Goal: Transaction & Acquisition: Purchase product/service

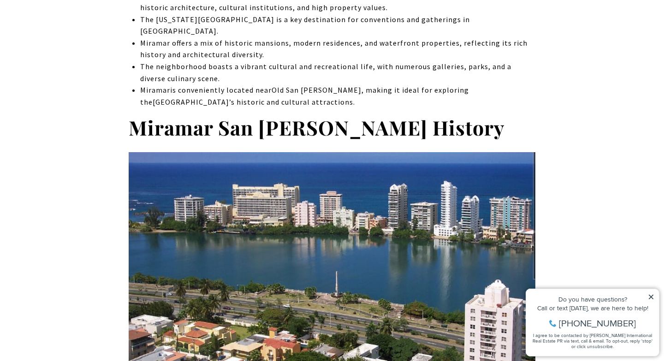
scroll to position [564, 0]
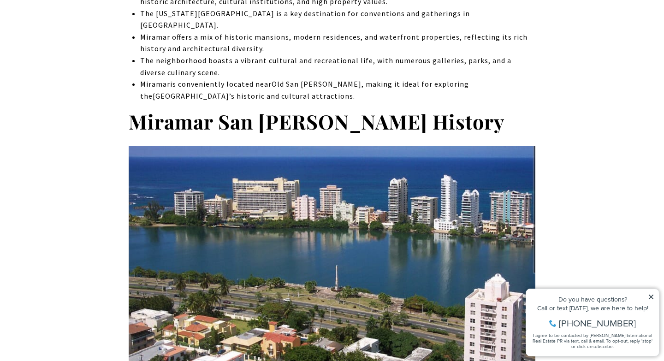
click at [651, 296] on icon at bounding box center [651, 297] width 5 height 5
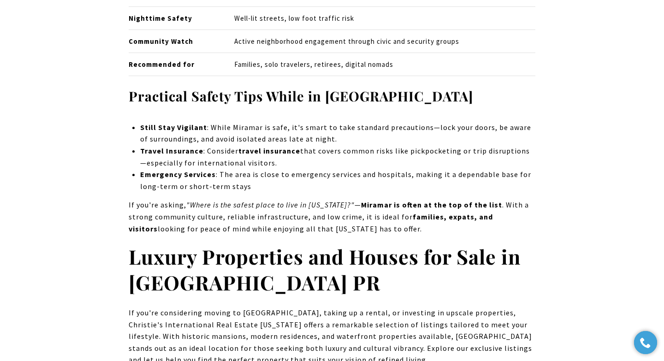
scroll to position [6218, 0]
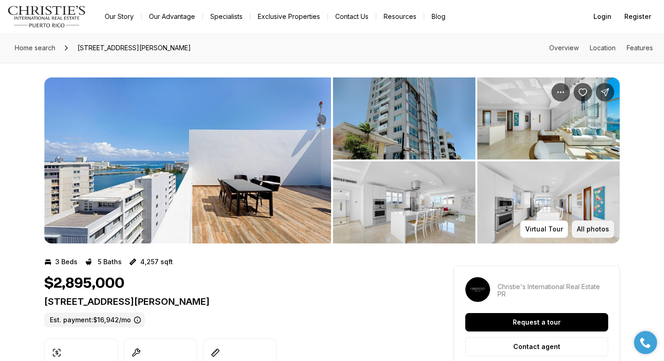
click at [583, 228] on p "All photos" at bounding box center [593, 228] width 32 height 7
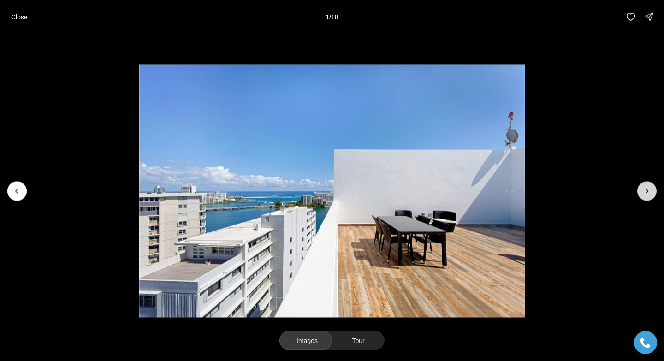
click at [646, 190] on icon "Next slide" at bounding box center [646, 190] width 9 height 9
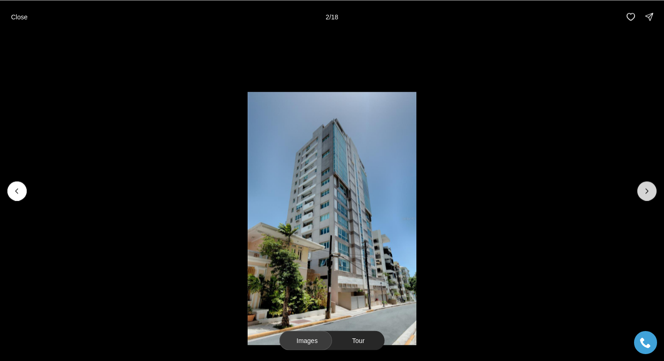
click at [646, 190] on icon "Next slide" at bounding box center [646, 190] width 9 height 9
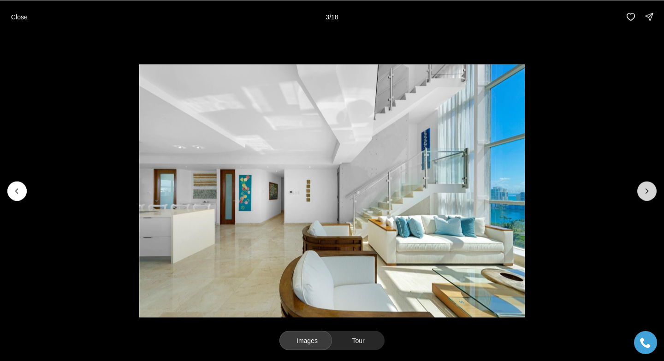
click at [646, 190] on icon "Next slide" at bounding box center [646, 190] width 9 height 9
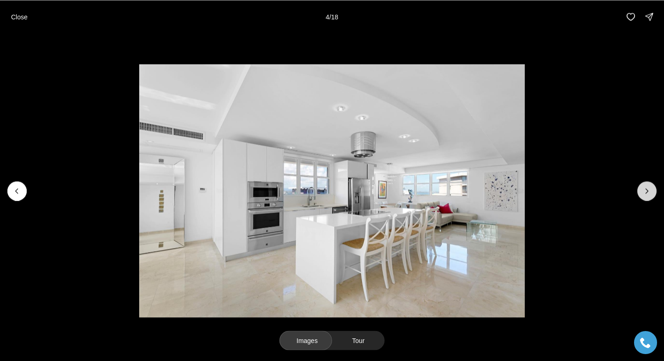
click at [646, 190] on icon "Next slide" at bounding box center [646, 190] width 9 height 9
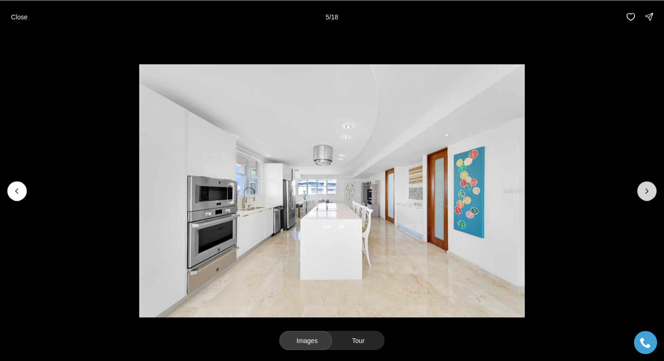
click at [646, 190] on icon "Next slide" at bounding box center [646, 190] width 9 height 9
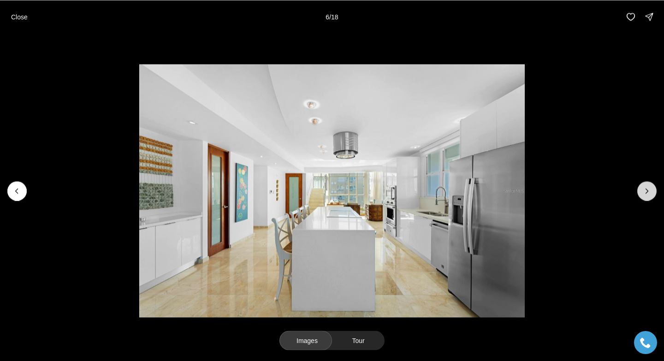
click at [646, 190] on icon "Next slide" at bounding box center [646, 190] width 9 height 9
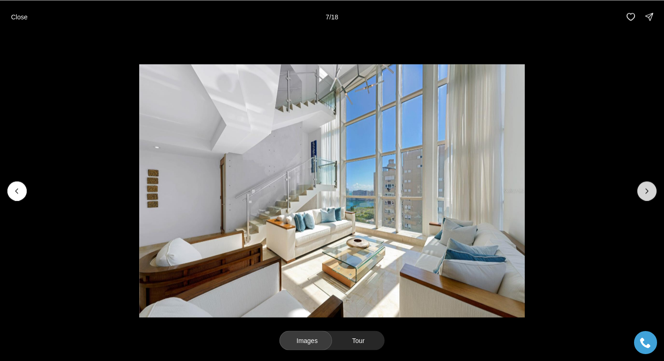
click at [646, 190] on icon "Next slide" at bounding box center [646, 190] width 9 height 9
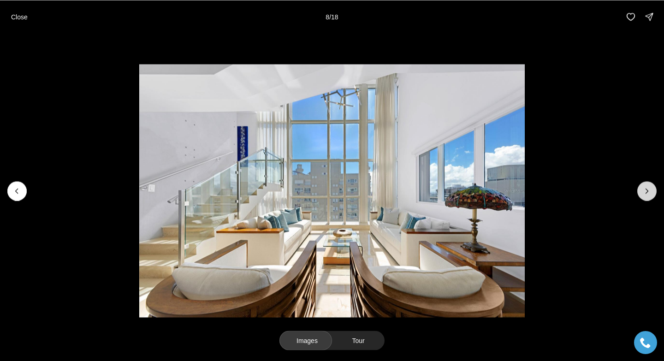
click at [646, 190] on icon "Next slide" at bounding box center [646, 190] width 9 height 9
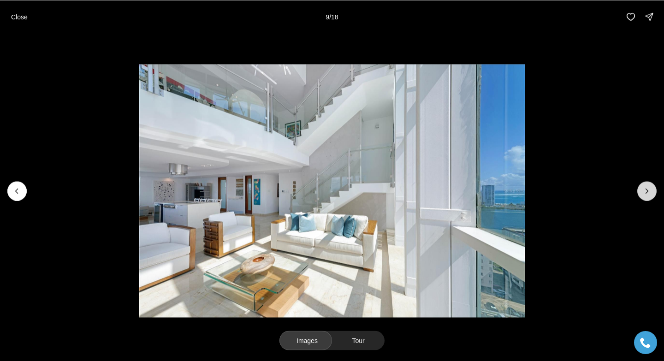
click at [646, 190] on icon "Next slide" at bounding box center [646, 190] width 9 height 9
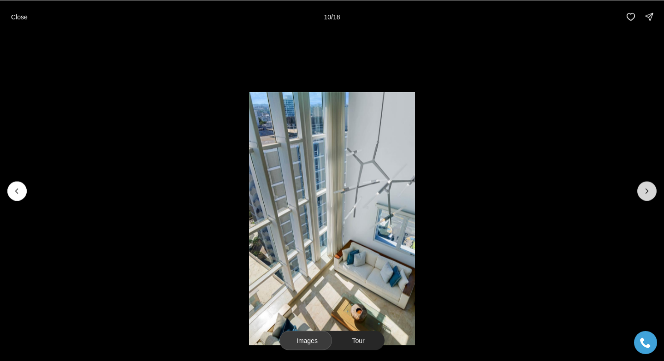
click at [646, 190] on icon "Next slide" at bounding box center [646, 190] width 9 height 9
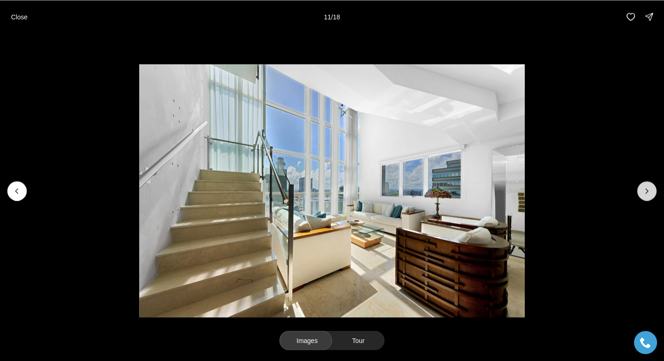
click at [646, 190] on icon "Next slide" at bounding box center [646, 190] width 9 height 9
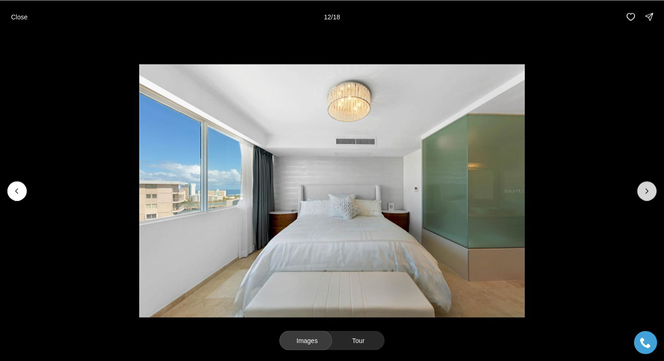
click at [646, 190] on icon "Next slide" at bounding box center [646, 190] width 9 height 9
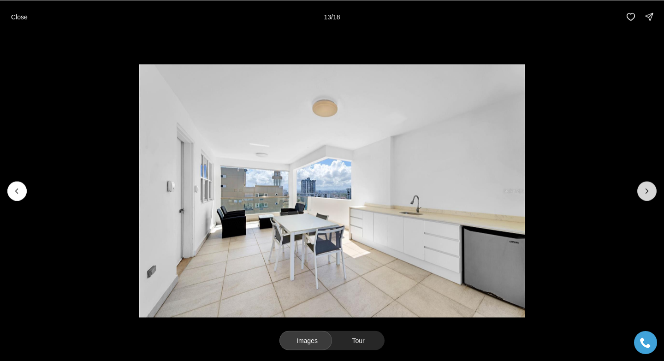
click at [646, 190] on icon "Next slide" at bounding box center [646, 190] width 9 height 9
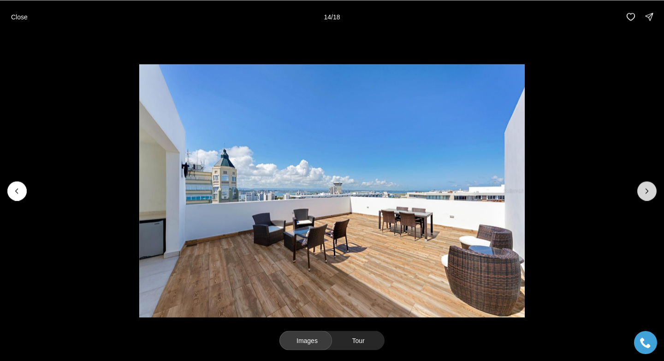
click at [646, 190] on icon "Next slide" at bounding box center [646, 190] width 9 height 9
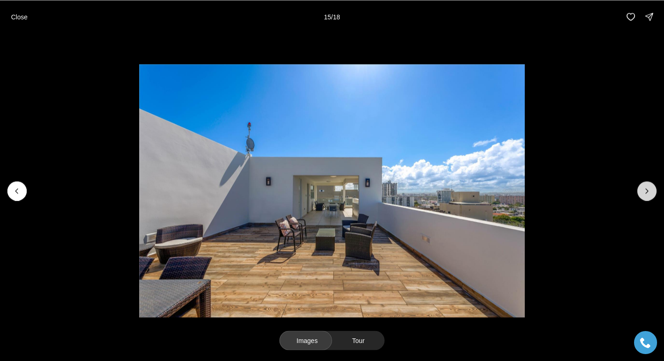
click at [646, 190] on icon "Next slide" at bounding box center [646, 190] width 9 height 9
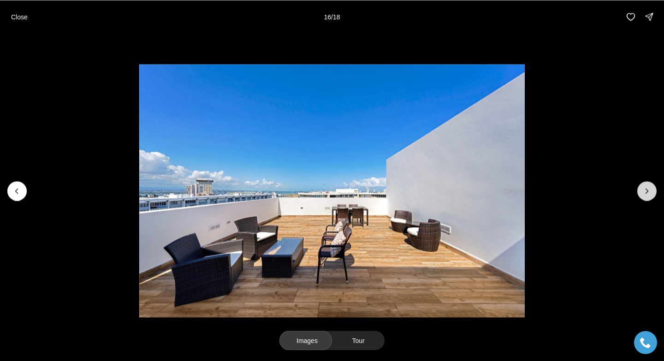
click at [646, 190] on icon "Next slide" at bounding box center [646, 190] width 9 height 9
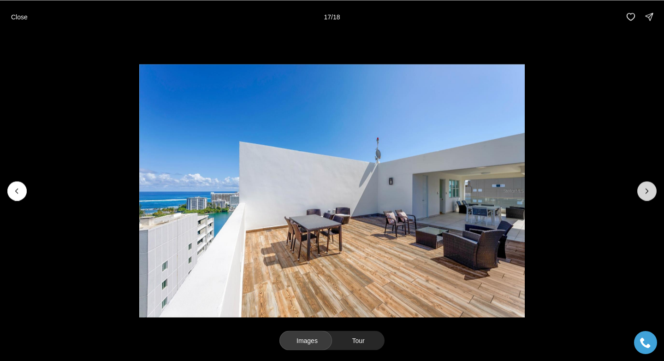
click at [646, 190] on icon "Next slide" at bounding box center [646, 190] width 9 height 9
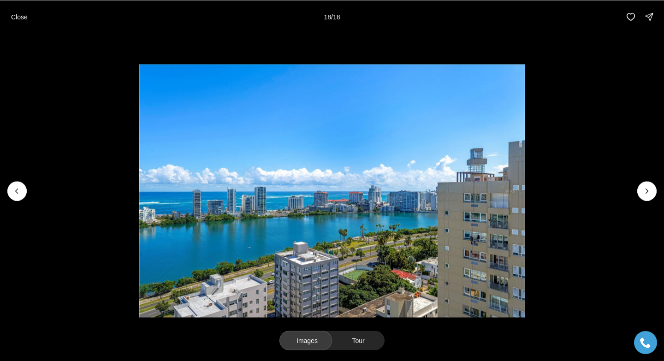
click at [647, 190] on div at bounding box center [646, 190] width 19 height 19
click at [19, 19] on p "Close" at bounding box center [19, 16] width 17 height 7
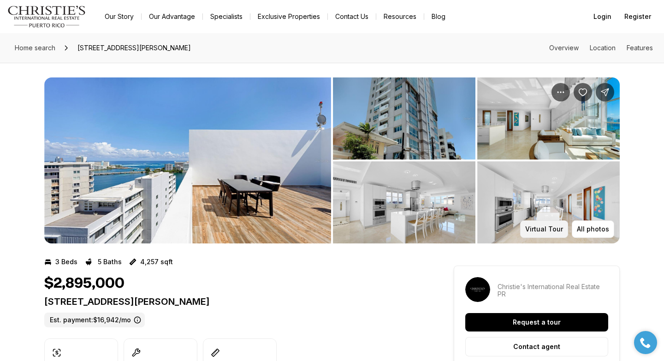
click at [549, 229] on p "Virtual Tour" at bounding box center [544, 228] width 38 height 7
